Goal: Task Accomplishment & Management: Use online tool/utility

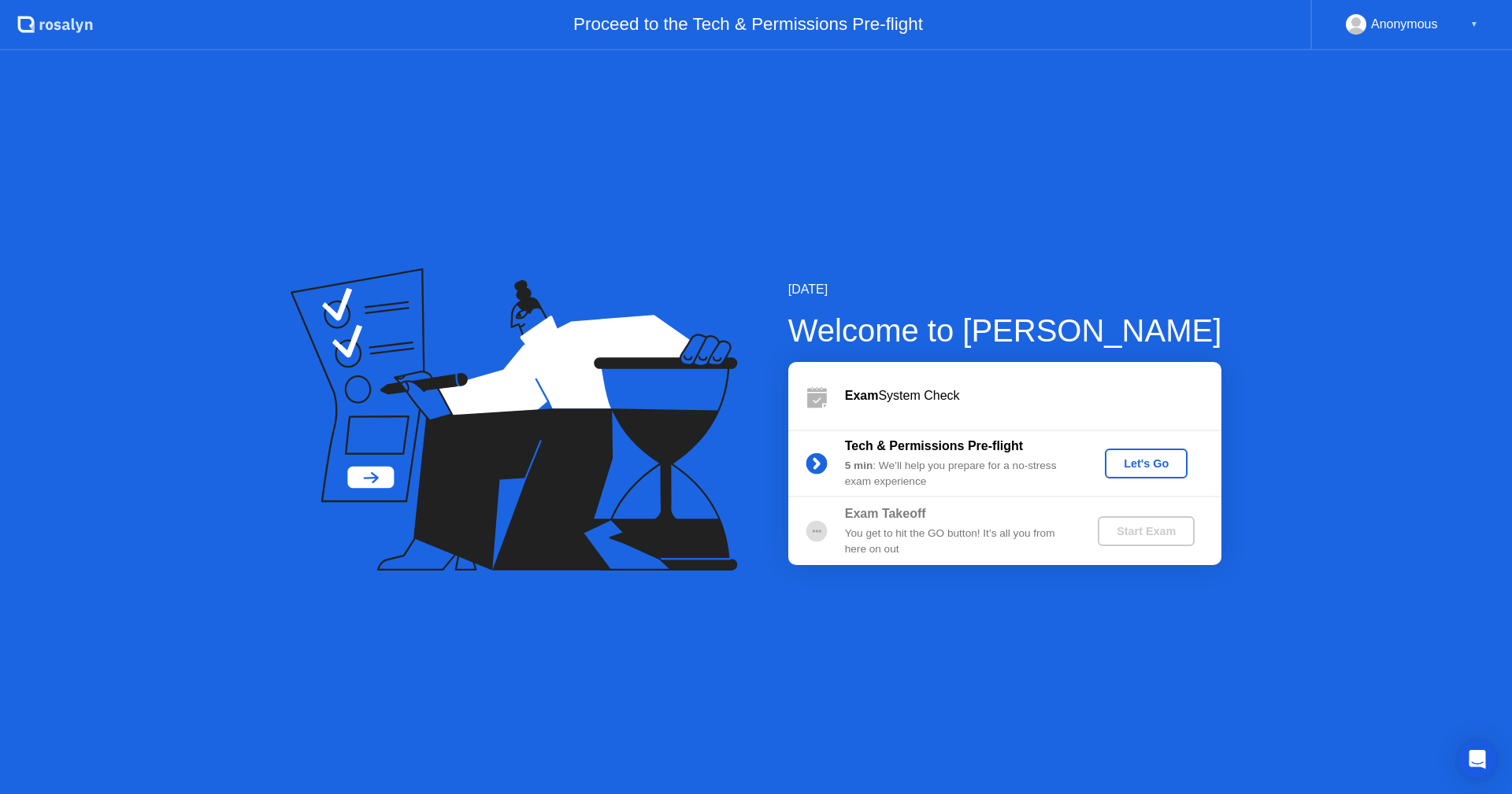
click at [1074, 468] on div "Let's Go" at bounding box center [1145, 464] width 70 height 13
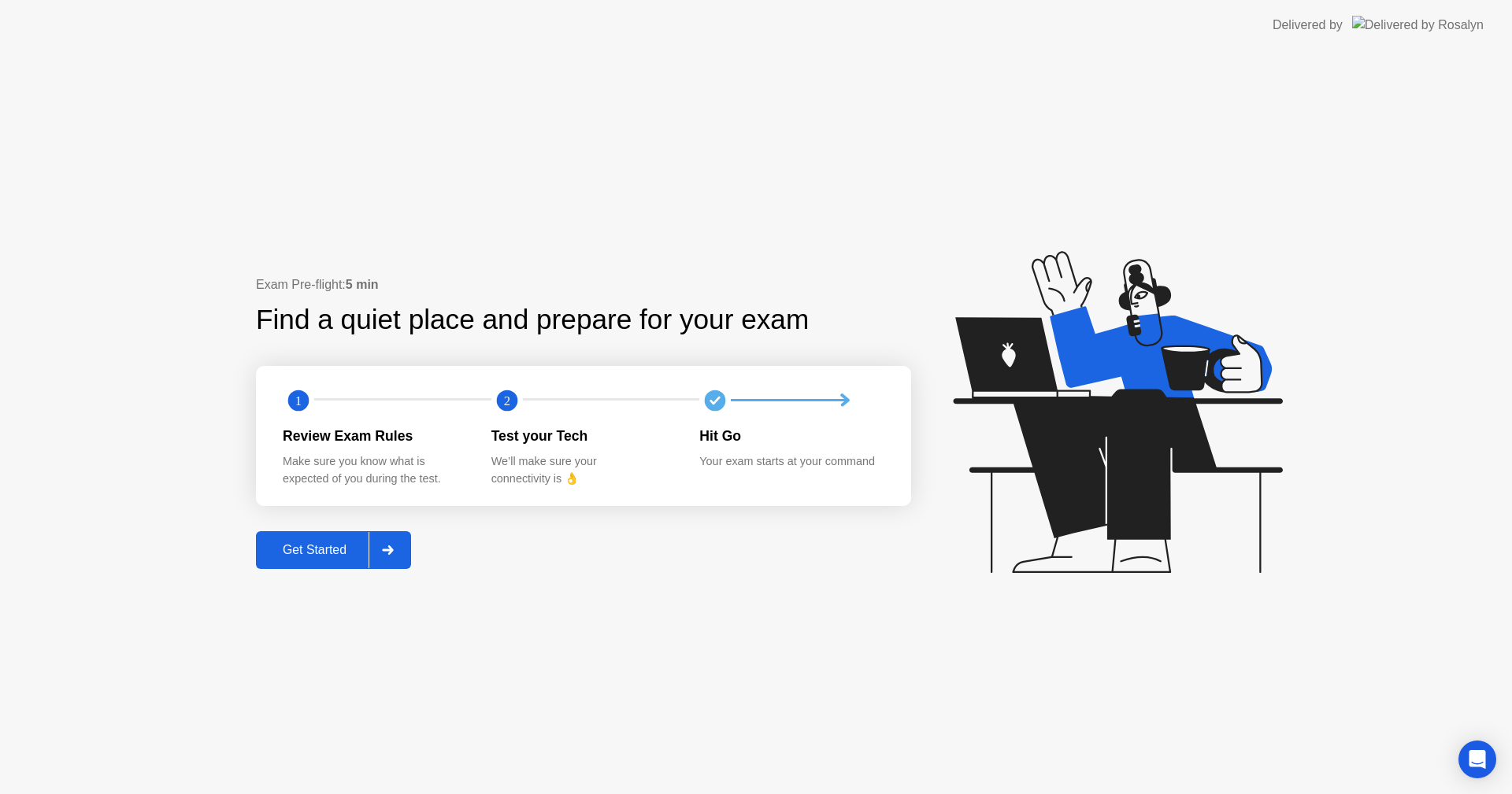
click at [329, 548] on div "Get Started" at bounding box center [314, 550] width 108 height 14
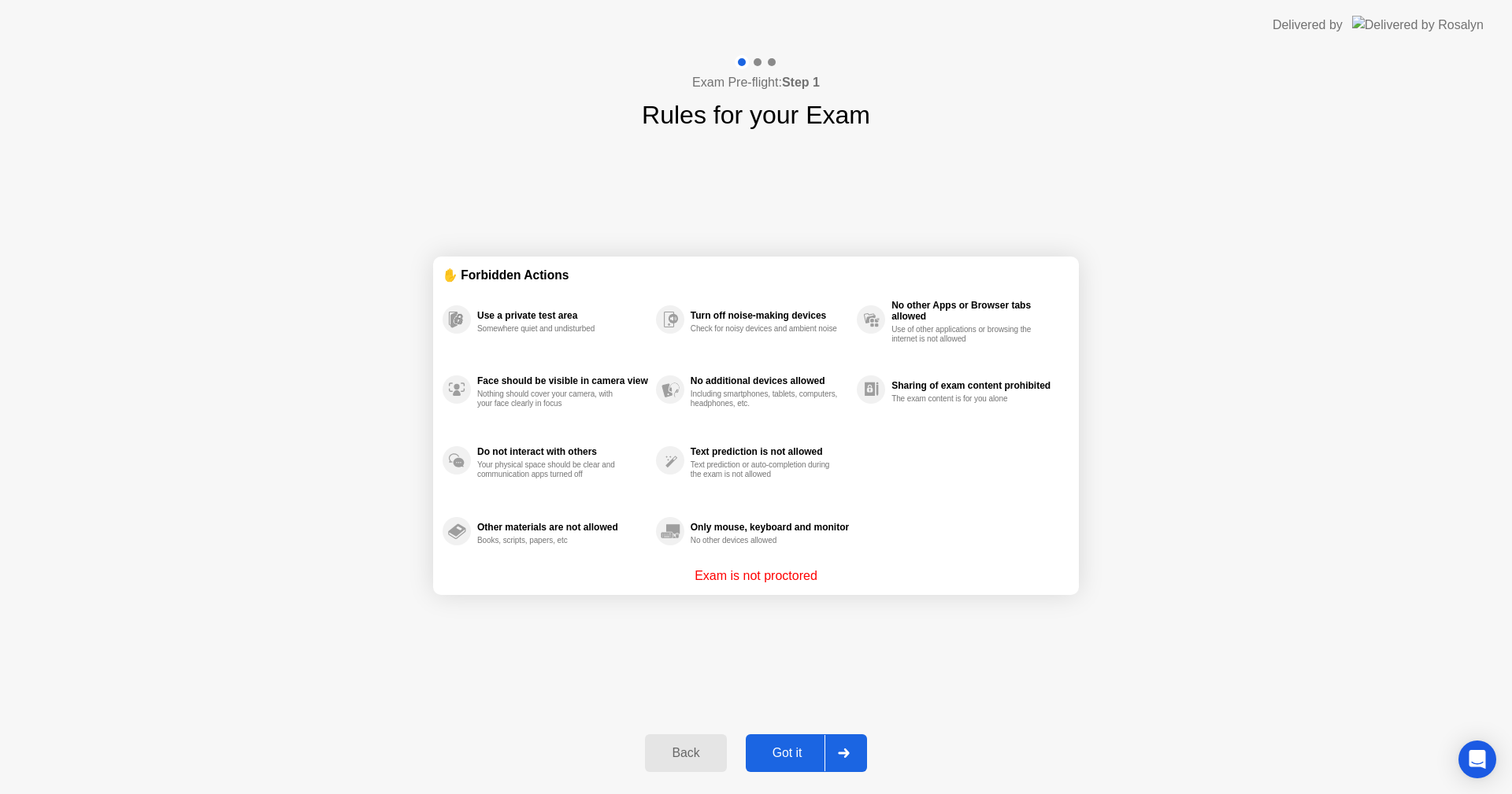
click at [791, 548] on div "Got it" at bounding box center [787, 753] width 74 height 14
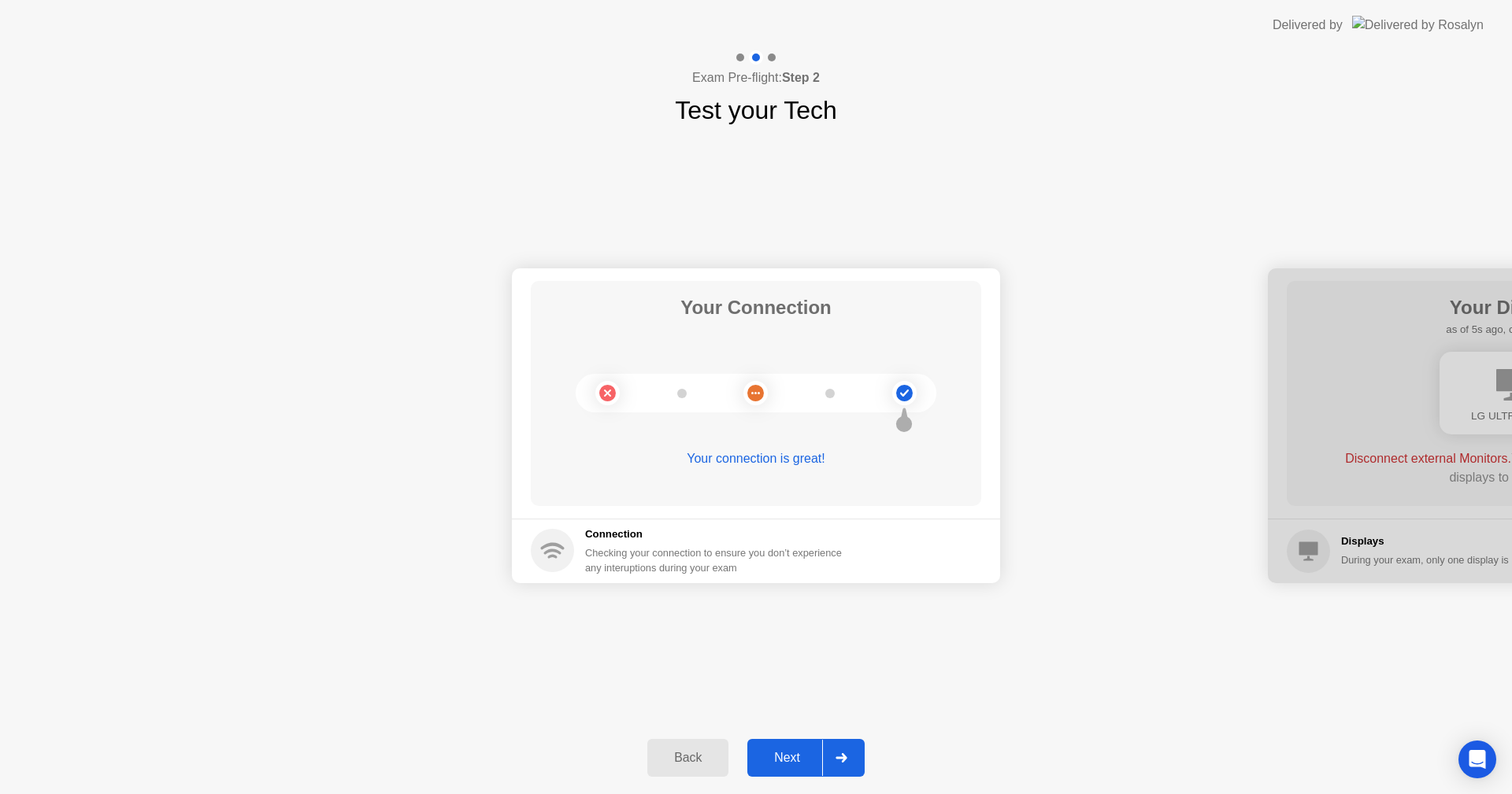
click at [791, 548] on div "Next" at bounding box center [786, 758] width 70 height 14
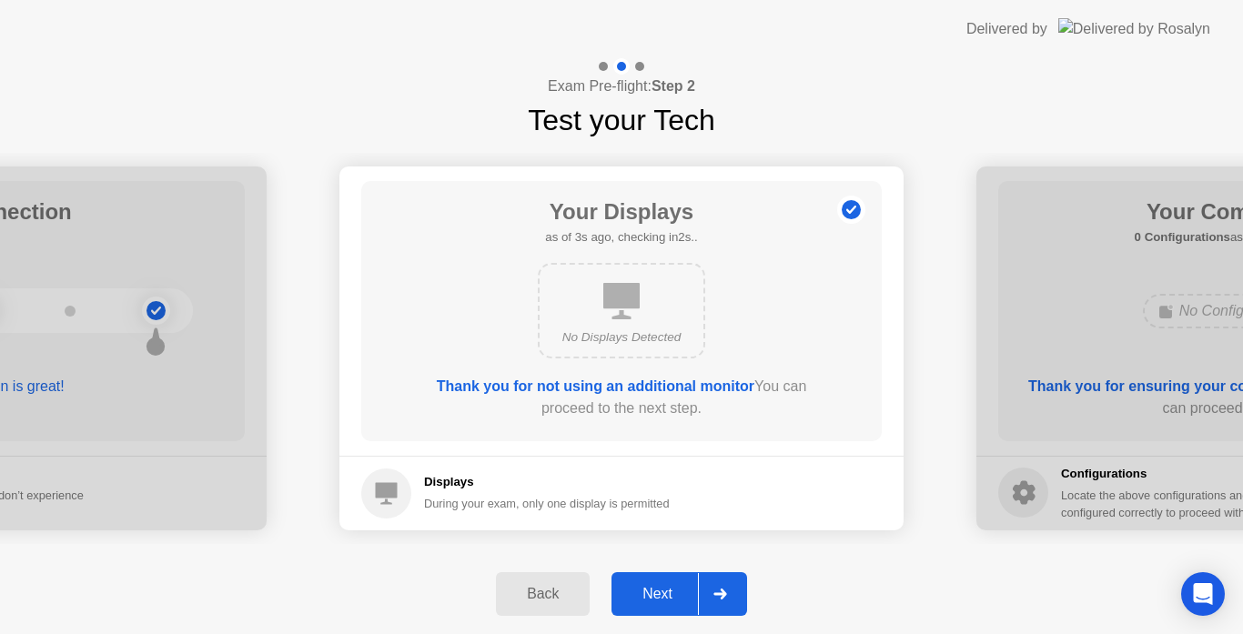
click at [668, 593] on div "Next" at bounding box center [657, 594] width 81 height 16
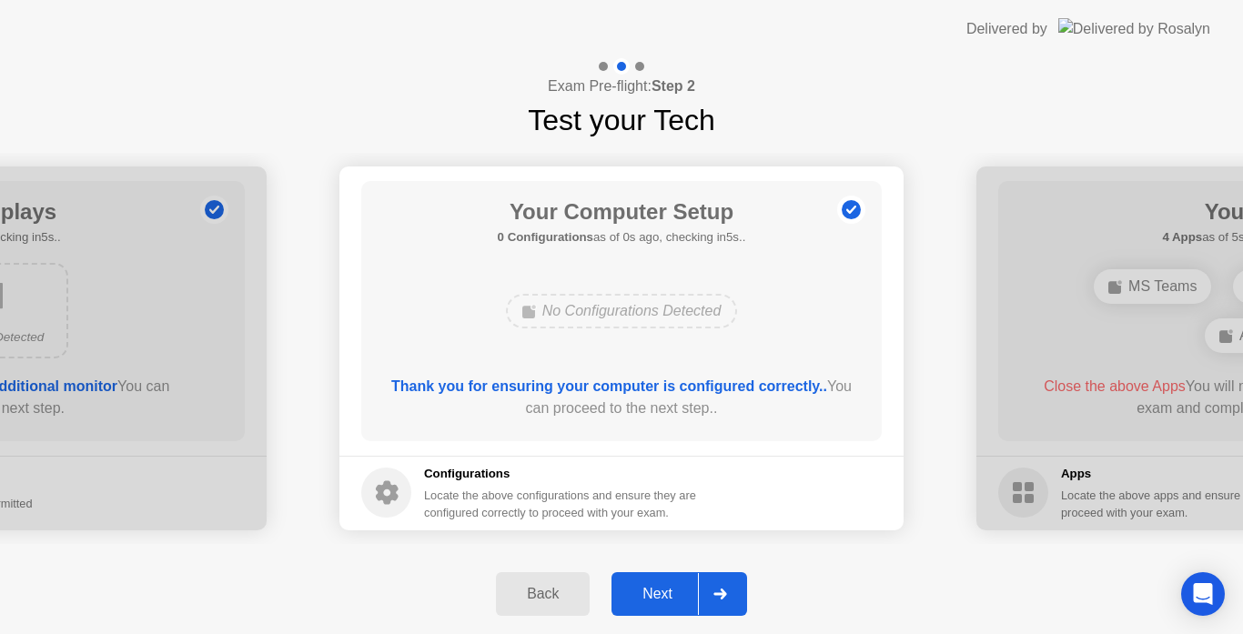
click at [668, 593] on div "Next" at bounding box center [657, 594] width 81 height 16
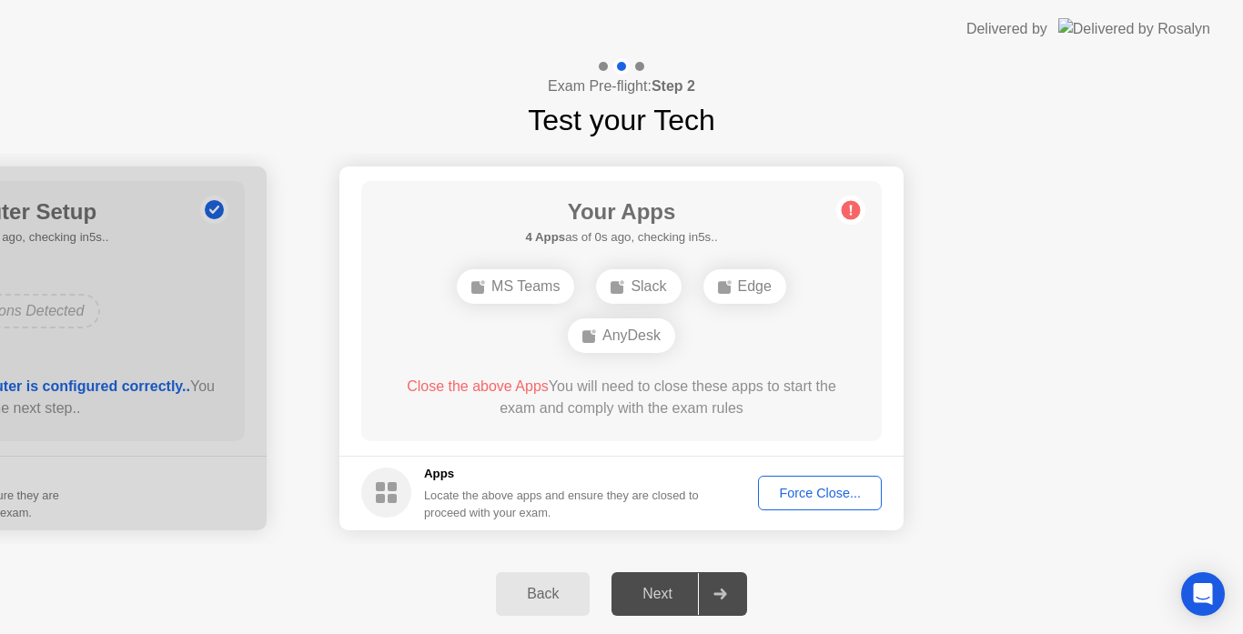
click at [1123, 126] on div "Exam Pre-flight: Step 2 Test your Tech" at bounding box center [621, 100] width 1243 height 84
click at [838, 495] on div "Force Close..." at bounding box center [820, 493] width 111 height 15
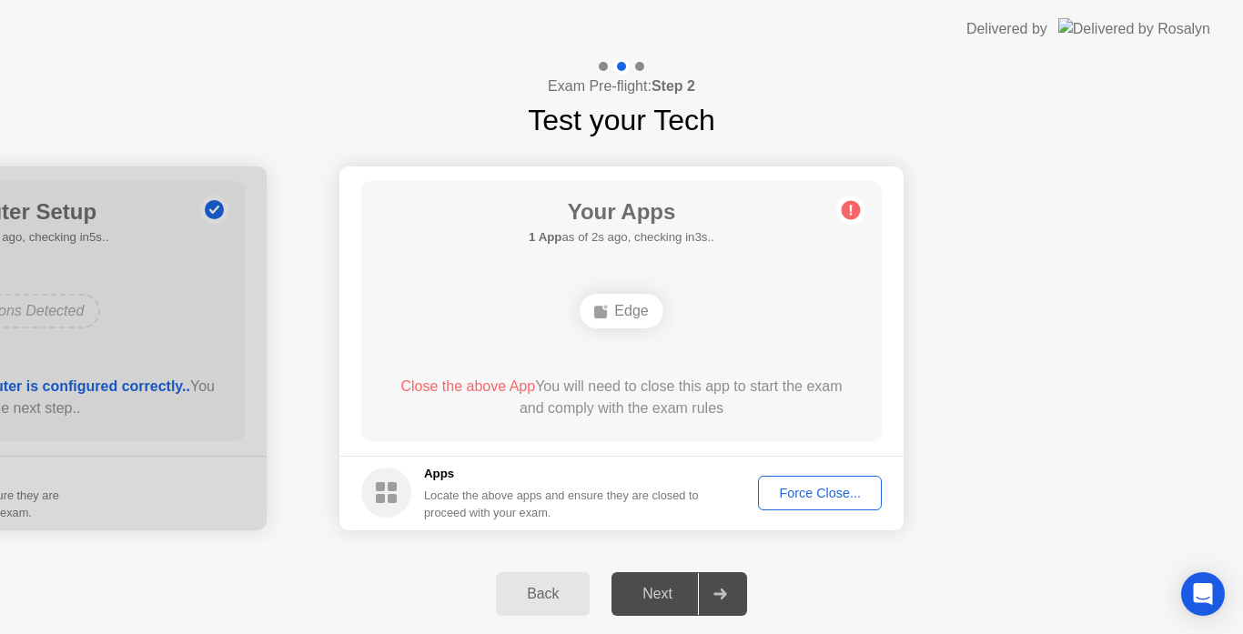
click at [796, 487] on div "Force Close..." at bounding box center [820, 493] width 111 height 15
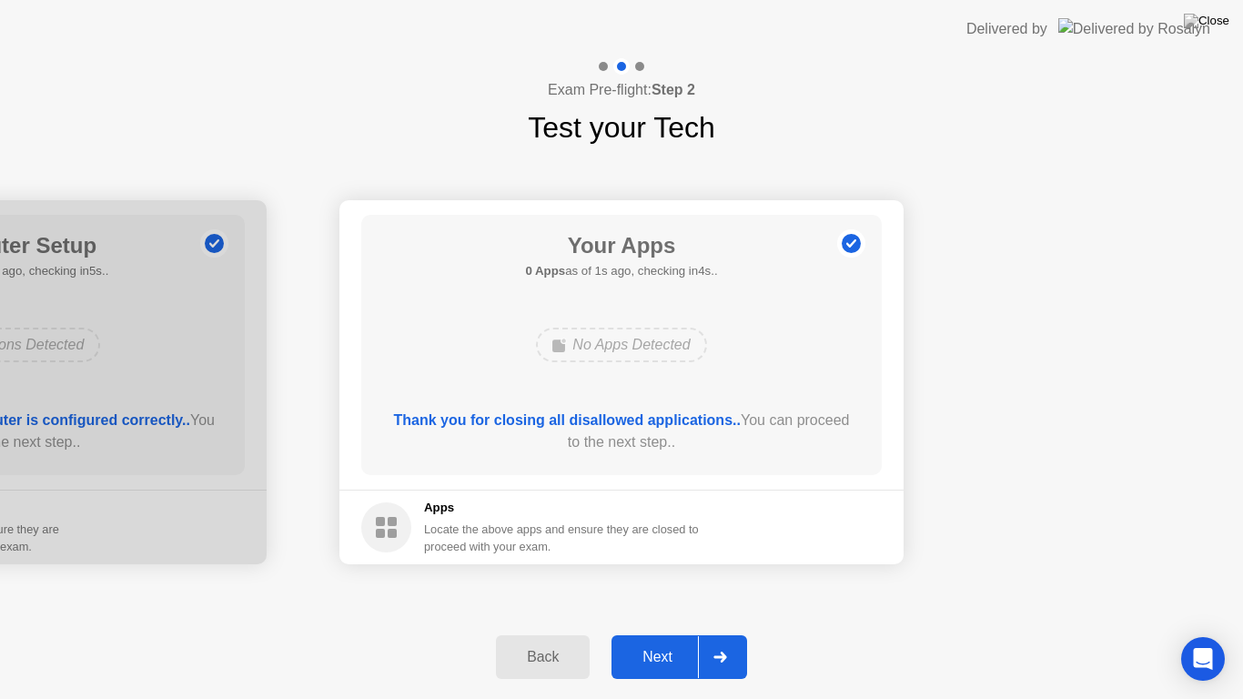
click at [671, 634] on div "Next" at bounding box center [657, 657] width 81 height 16
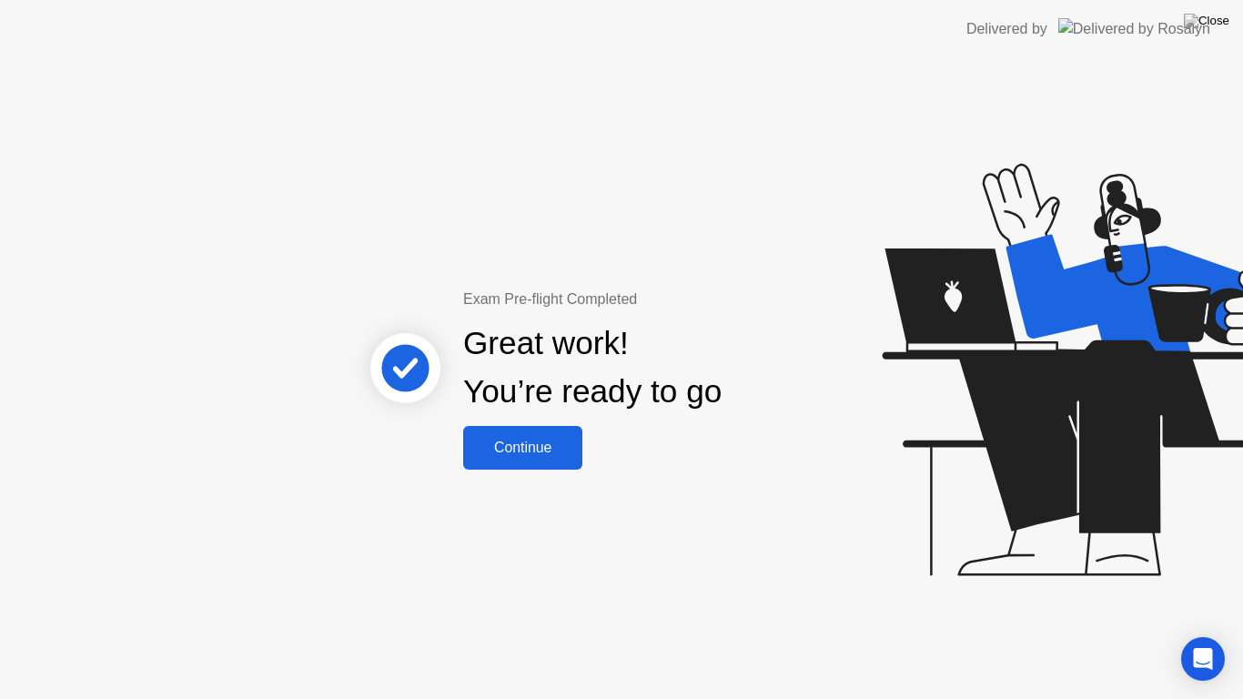
click at [560, 452] on div "Continue" at bounding box center [523, 448] width 108 height 16
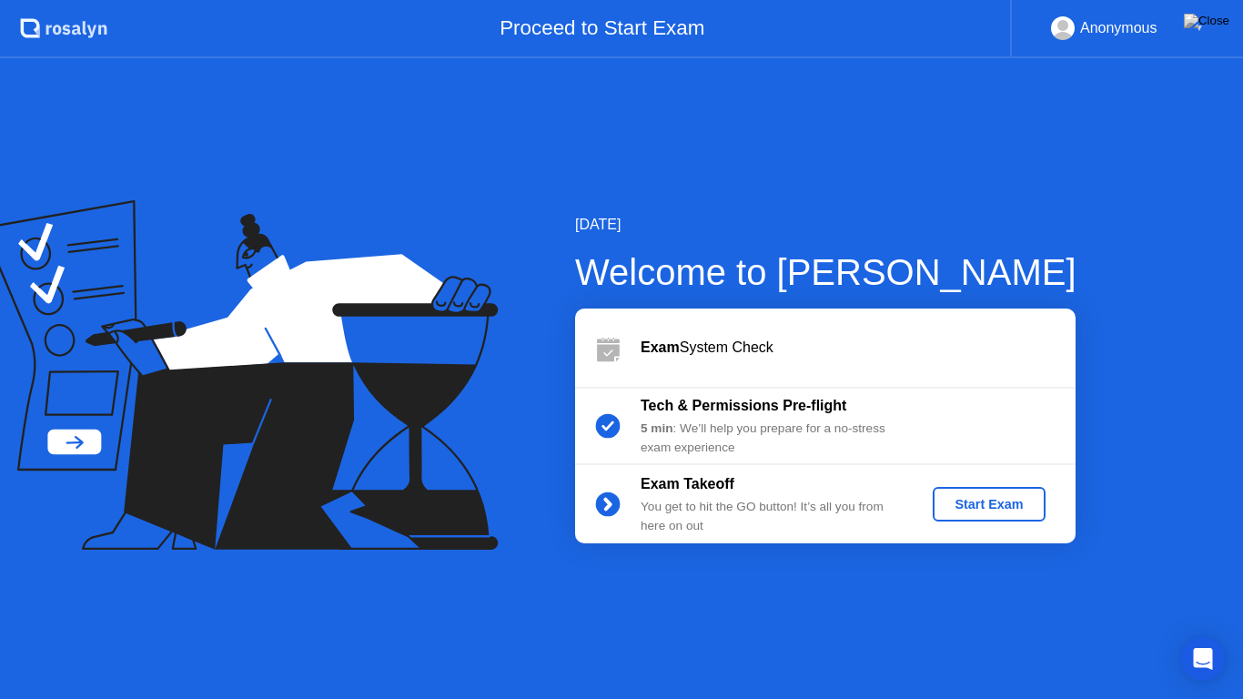
click at [971, 506] on div "Start Exam" at bounding box center [988, 504] width 97 height 15
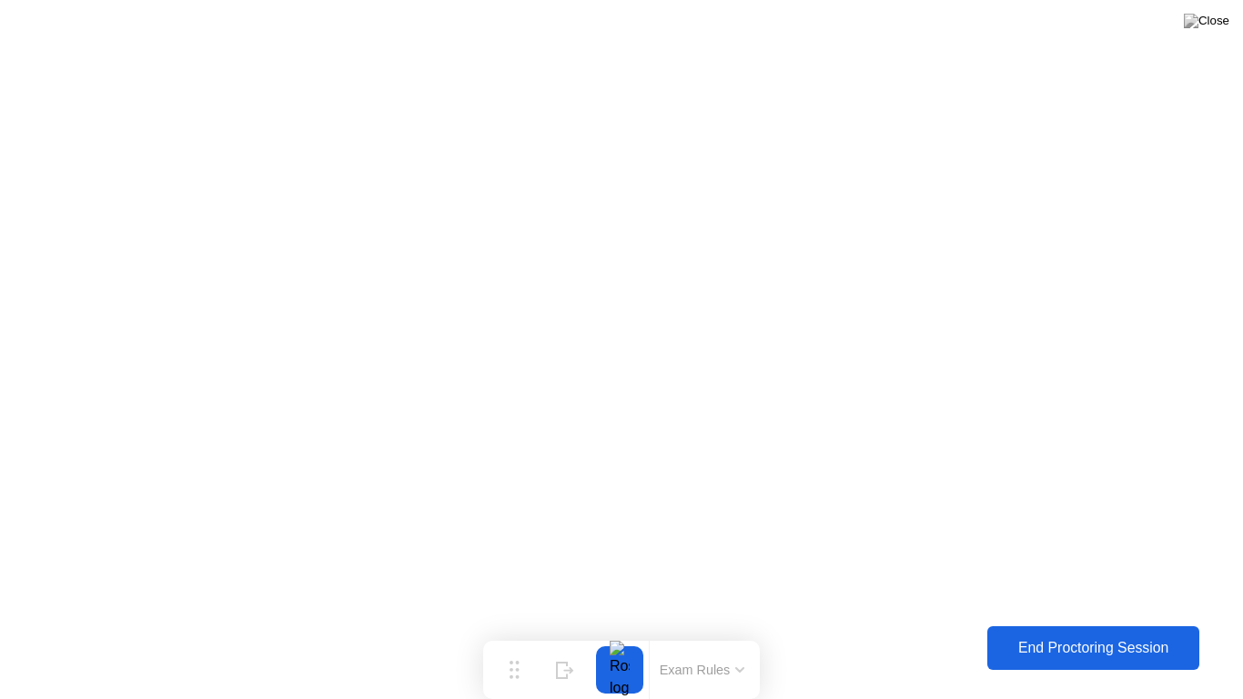
click at [1211, 33] on button at bounding box center [1207, 21] width 55 height 24
